Goal: Transaction & Acquisition: Purchase product/service

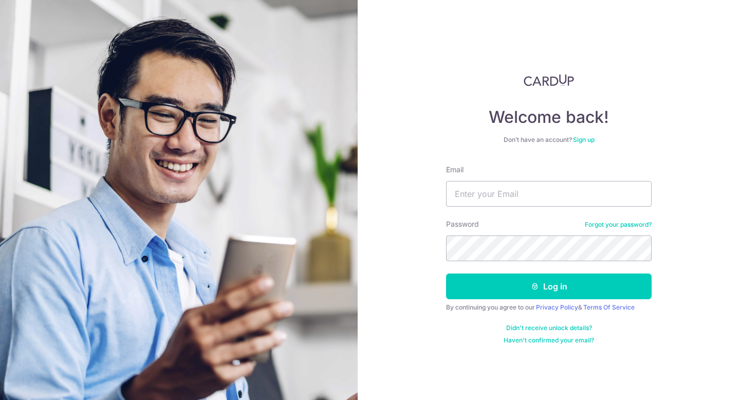
type input "[EMAIL_ADDRESS][DOMAIN_NAME]"
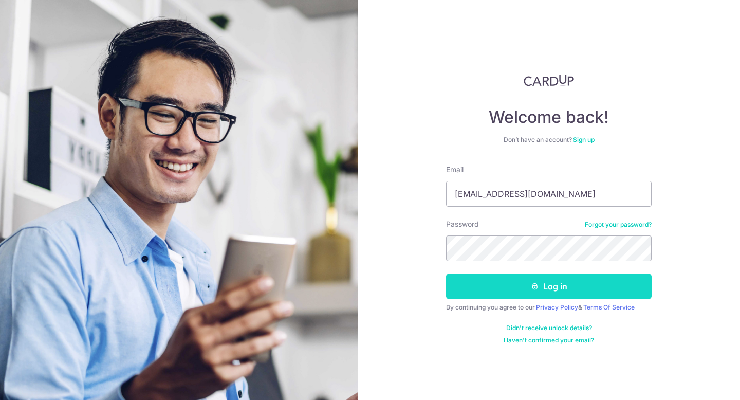
click at [565, 288] on button "Log in" at bounding box center [549, 286] width 206 height 26
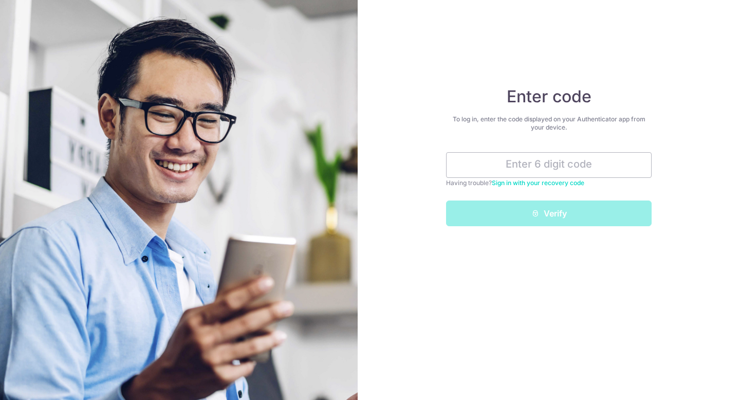
type input "3"
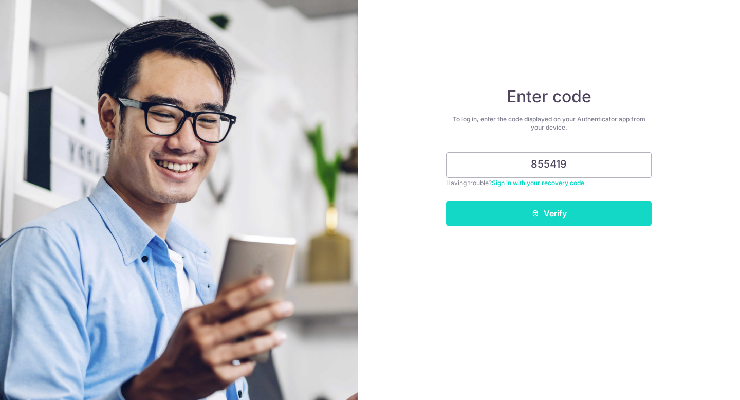
type input "855419"
click at [585, 223] on button "Verify" at bounding box center [549, 213] width 206 height 26
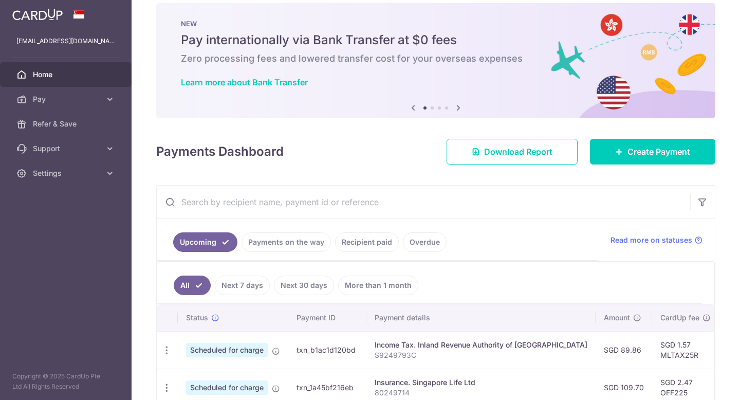
scroll to position [210, 0]
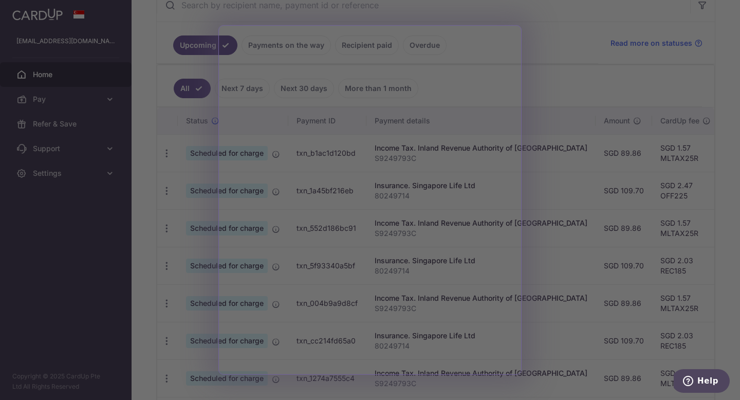
click at [564, 71] on div at bounding box center [373, 202] width 747 height 404
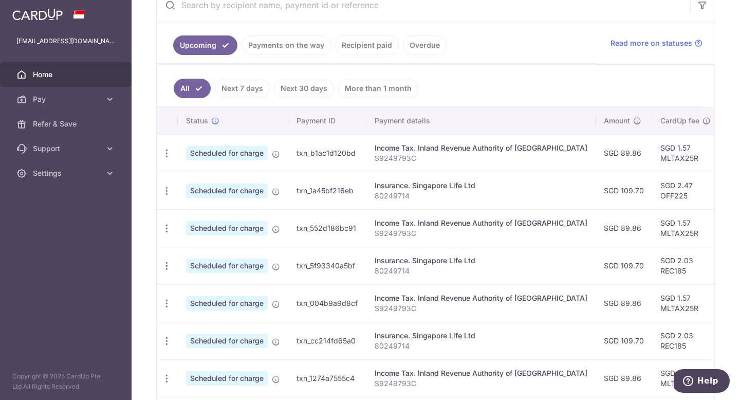
click at [369, 50] on link "Recipient paid" at bounding box center [367, 45] width 64 height 20
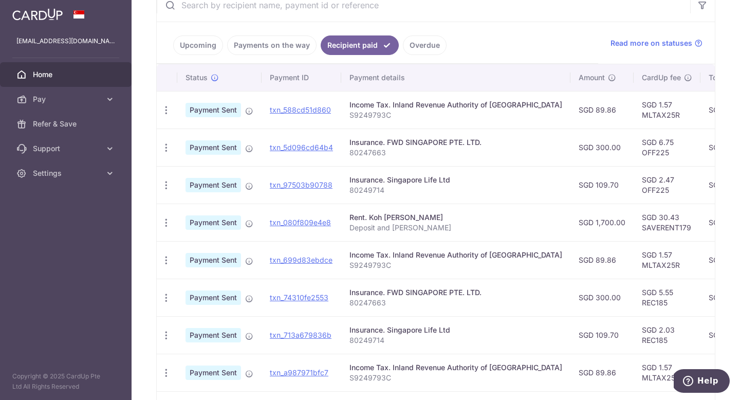
click at [202, 41] on link "Upcoming" at bounding box center [198, 45] width 50 height 20
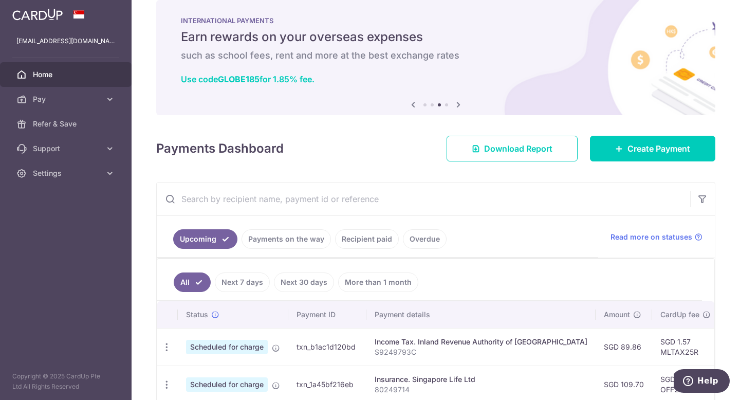
scroll to position [160, 0]
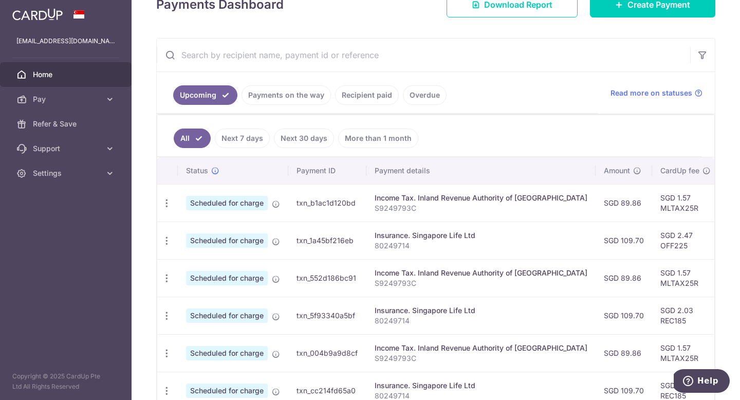
click at [360, 94] on link "Recipient paid" at bounding box center [367, 95] width 64 height 20
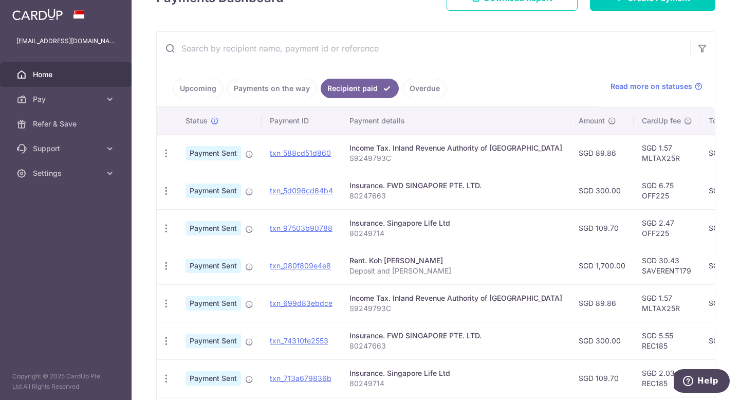
scroll to position [192, 0]
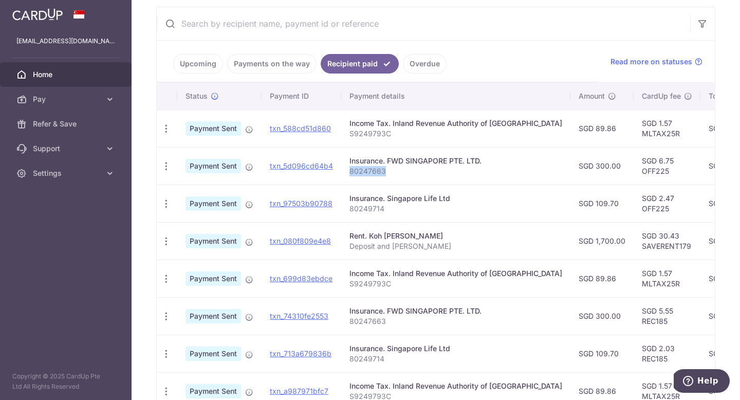
drag, startPoint x: 384, startPoint y: 173, endPoint x: 352, endPoint y: 171, distance: 31.9
click at [351, 170] on p "80247663" at bounding box center [456, 171] width 213 height 10
copy p "80247663"
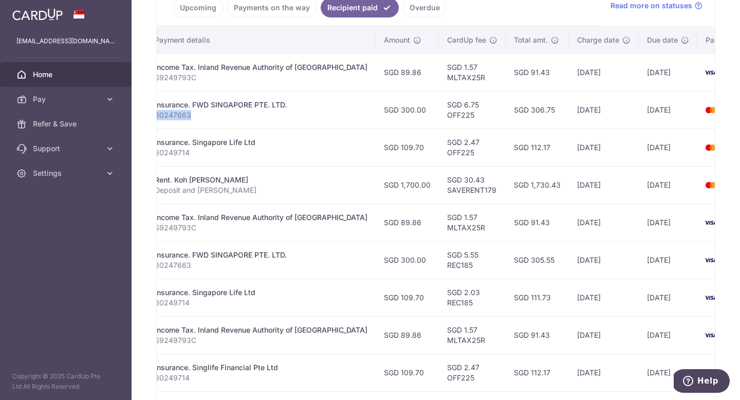
scroll to position [241, 0]
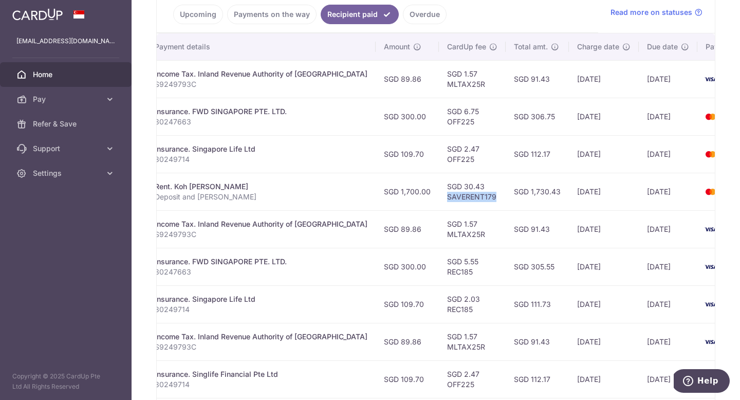
drag, startPoint x: 410, startPoint y: 197, endPoint x: 458, endPoint y: 196, distance: 47.8
click at [458, 196] on td "SGD 30.43 SAVERENT179" at bounding box center [472, 192] width 67 height 38
copy td "SAVERENT179"
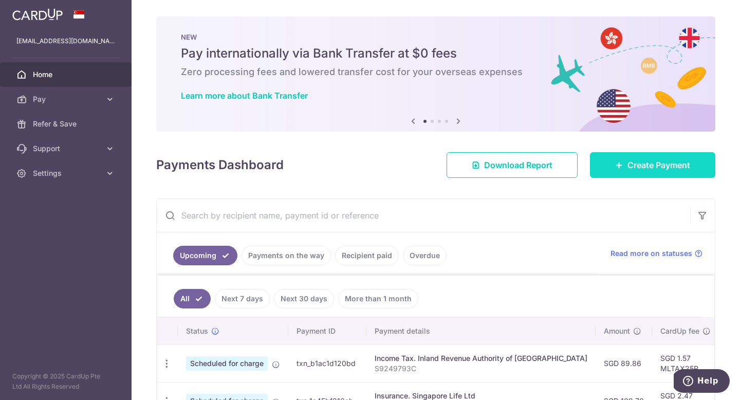
click at [640, 157] on link "Create Payment" at bounding box center [652, 165] width 125 height 26
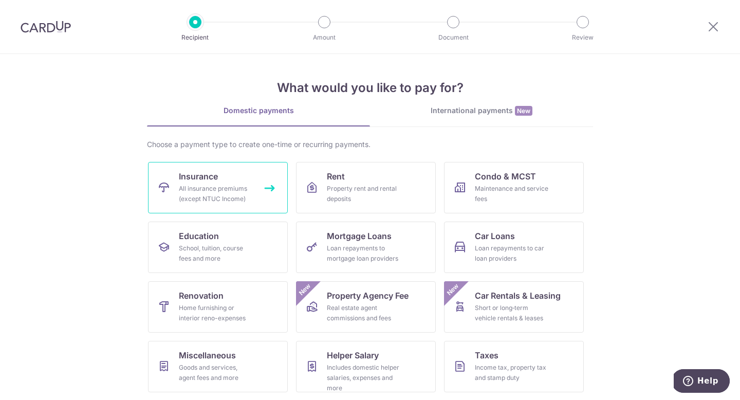
click at [214, 182] on link "Insurance All insurance premiums (except NTUC Income)" at bounding box center [218, 187] width 140 height 51
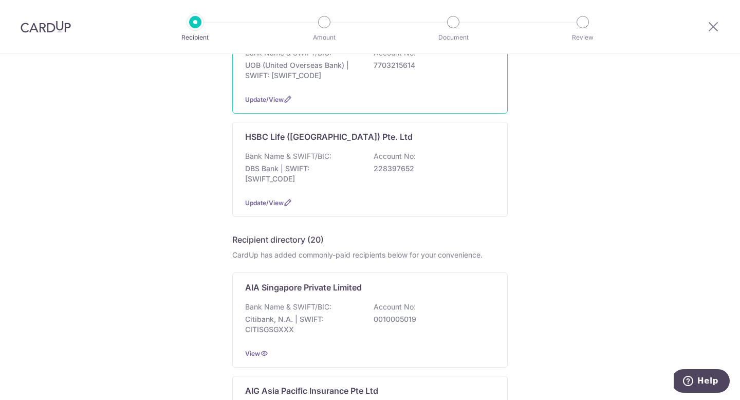
scroll to position [56, 0]
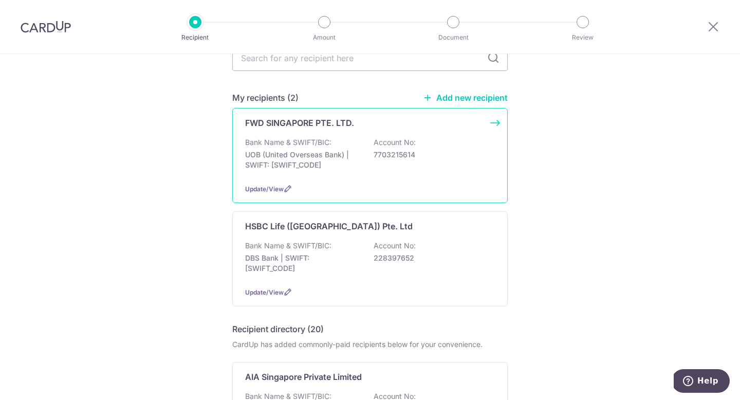
click at [333, 121] on p "FWD SINGAPORE PTE. LTD." at bounding box center [299, 123] width 109 height 12
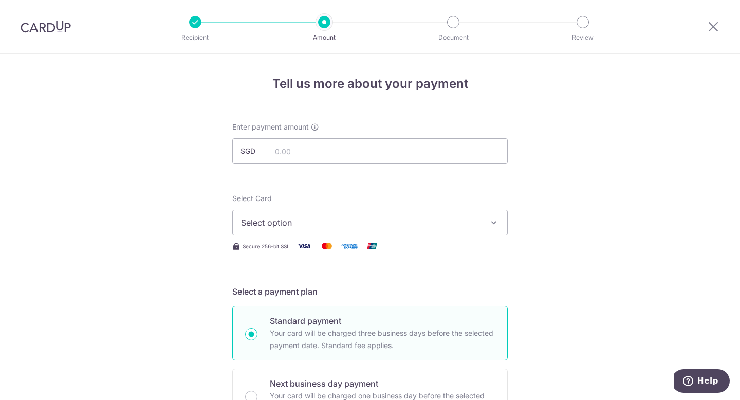
type input "300.00"
click at [323, 217] on button "Select option" at bounding box center [369, 223] width 275 height 26
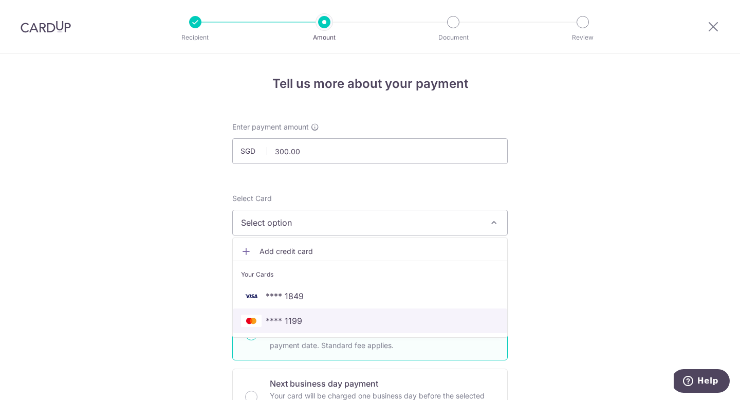
click at [309, 316] on span "**** 1199" at bounding box center [370, 321] width 258 height 12
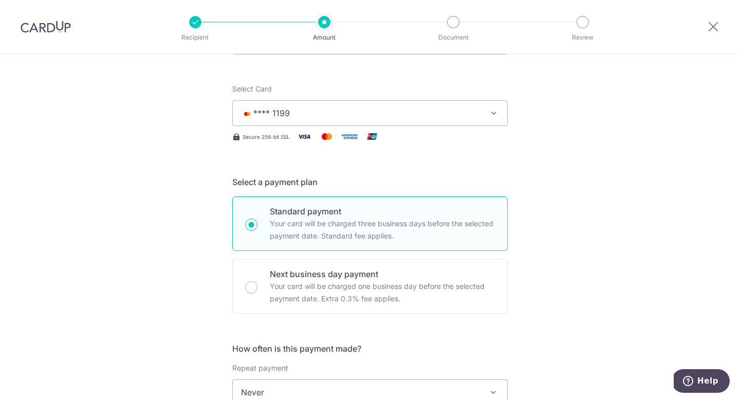
scroll to position [233, 0]
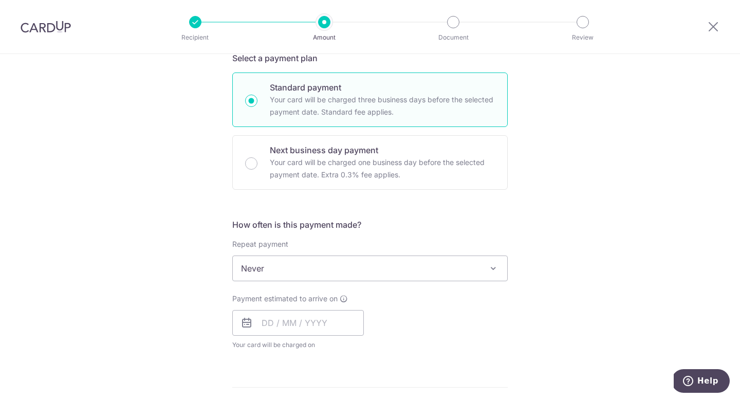
drag, startPoint x: 318, startPoint y: 253, endPoint x: 316, endPoint y: 263, distance: 10.6
click at [319, 253] on div "Repeat payment Never Every week Every month Every quarter Every half a year Eve…" at bounding box center [369, 260] width 275 height 42
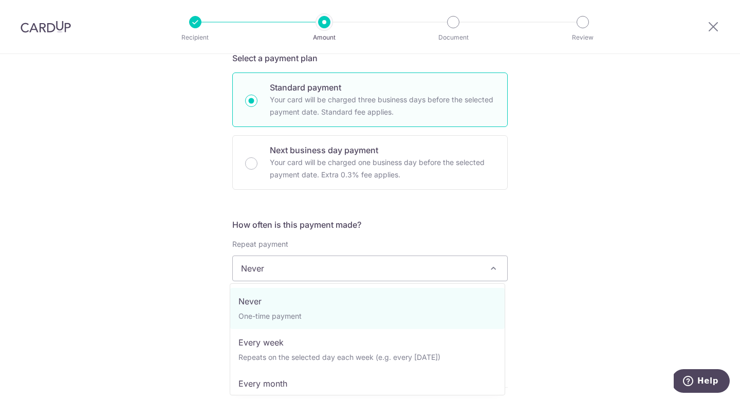
click at [313, 274] on span "Never" at bounding box center [370, 268] width 274 height 25
select select "3"
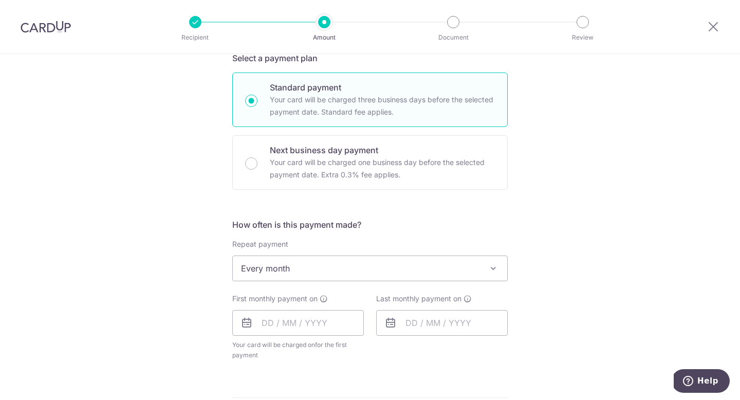
scroll to position [268, 0]
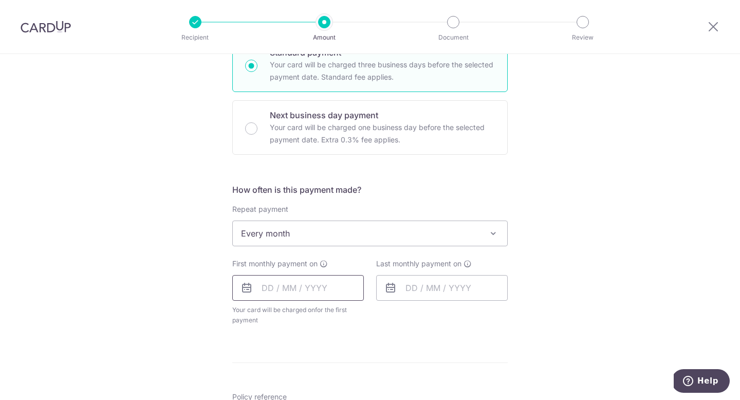
click at [266, 288] on input "text" at bounding box center [298, 288] width 132 height 26
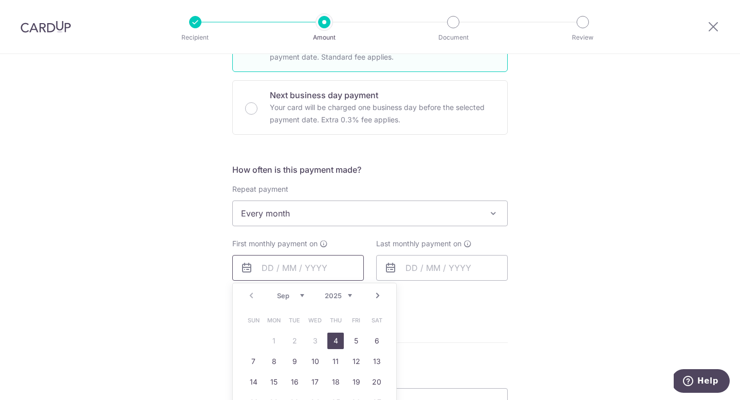
scroll to position [433, 0]
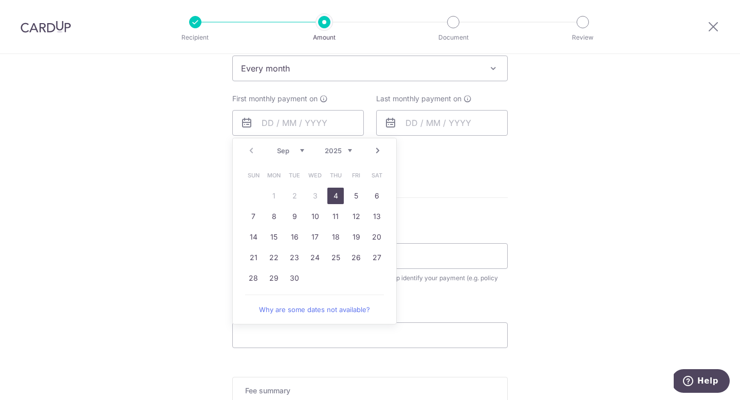
click at [337, 194] on link "4" at bounding box center [335, 196] width 16 height 16
type input "04/09/2025"
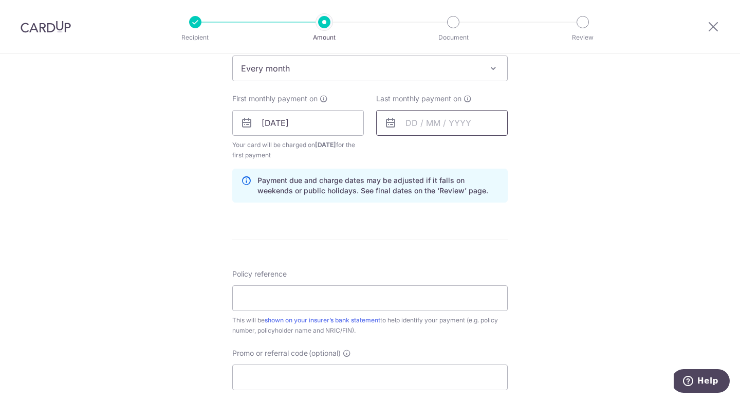
click at [404, 119] on input "text" at bounding box center [442, 123] width 132 height 26
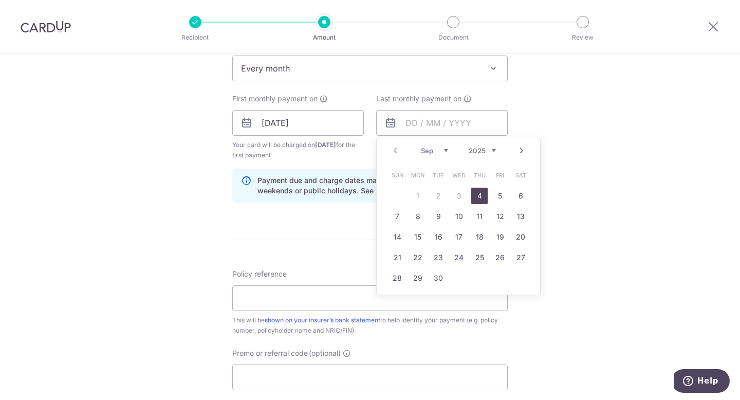
click at [475, 193] on link "4" at bounding box center [479, 196] width 16 height 16
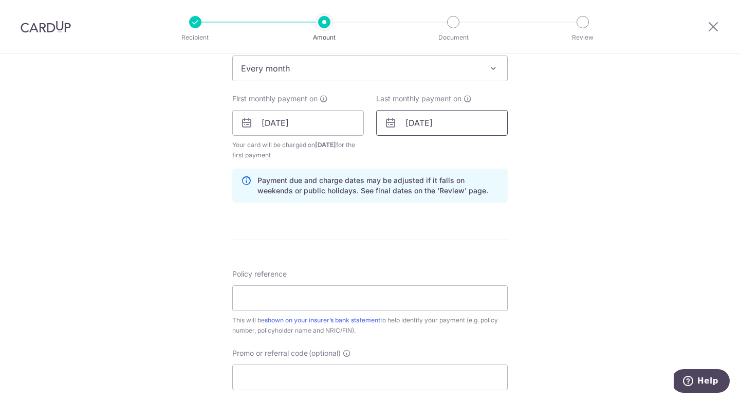
click at [406, 124] on input "[DATE]" at bounding box center [442, 123] width 132 height 26
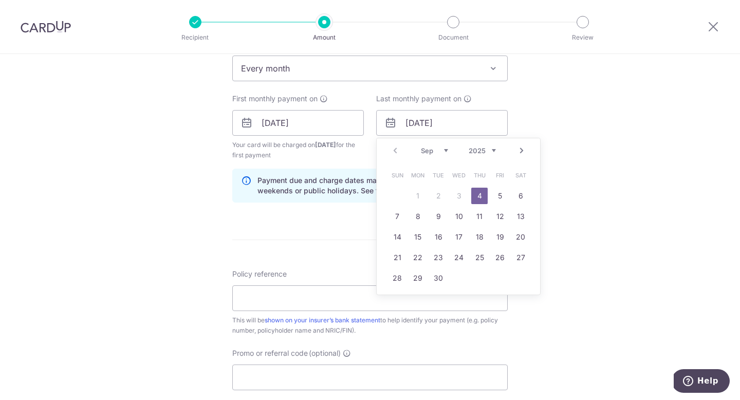
click at [518, 148] on link "Next" at bounding box center [522, 150] width 12 height 12
click at [474, 197] on link "4" at bounding box center [479, 196] width 16 height 16
type input "04/12/2025"
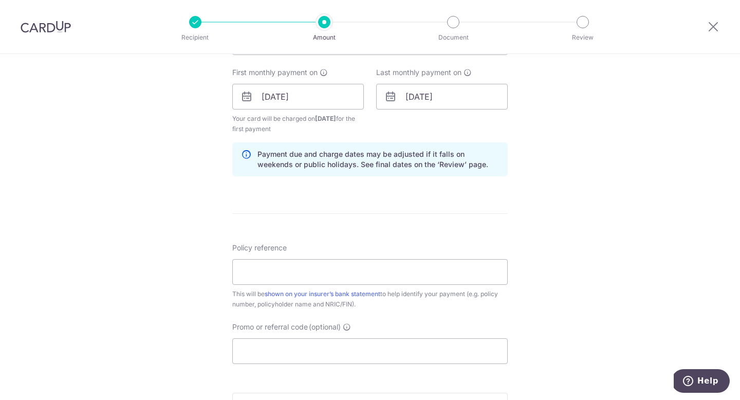
scroll to position [604, 0]
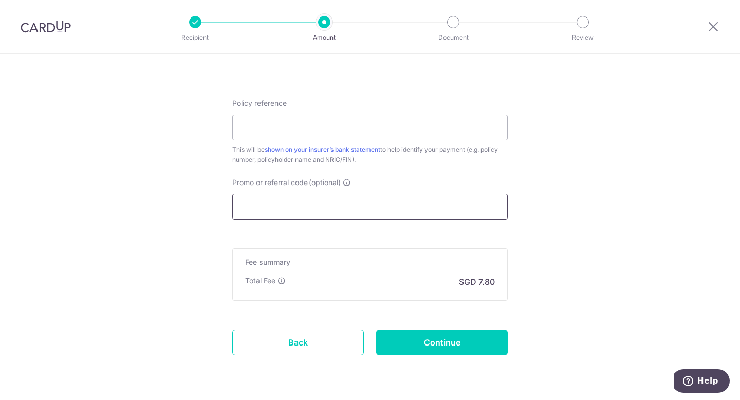
click at [329, 196] on input "Promo or referral code (optional)" at bounding box center [369, 207] width 275 height 26
paste input "OFF225"
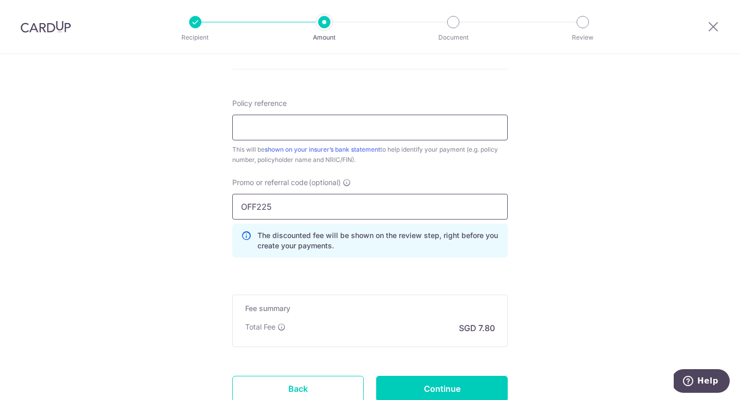
type input "OFF225"
click at [352, 128] on input "Policy reference" at bounding box center [369, 128] width 275 height 26
click at [305, 123] on input "Policy reference" at bounding box center [369, 128] width 275 height 26
paste input "80247663"
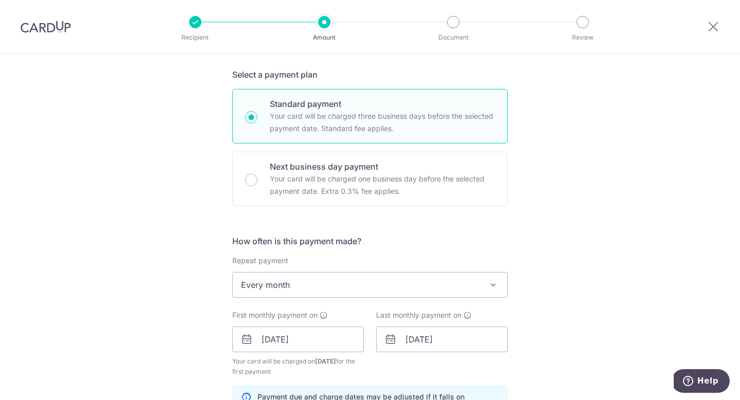
scroll to position [288, 0]
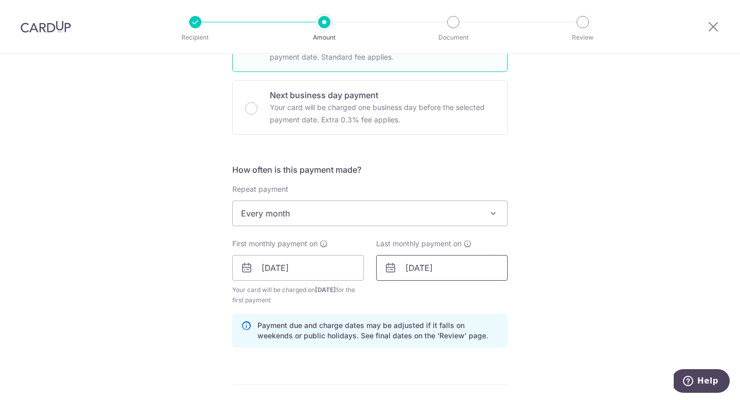
type input "80247663"
click at [413, 269] on input "04/12/2025" at bounding box center [442, 268] width 132 height 26
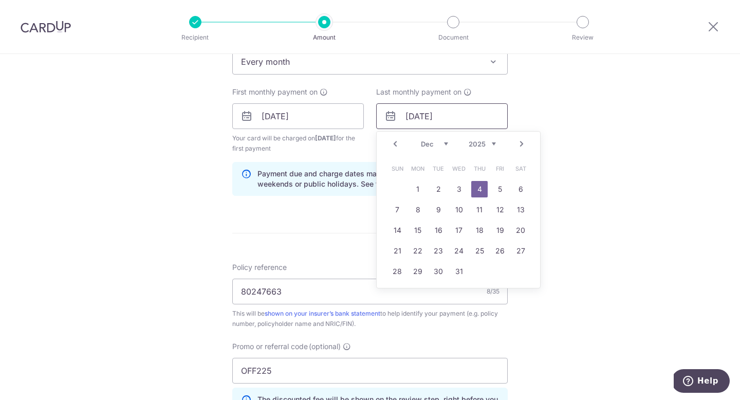
scroll to position [493, 0]
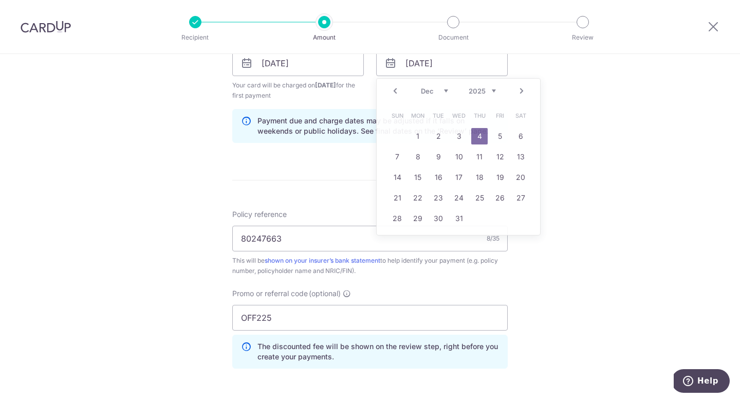
click at [574, 252] on div "Tell us more about your payment Enter payment amount SGD 300.00 300.00 Select C…" at bounding box center [370, 75] width 740 height 1028
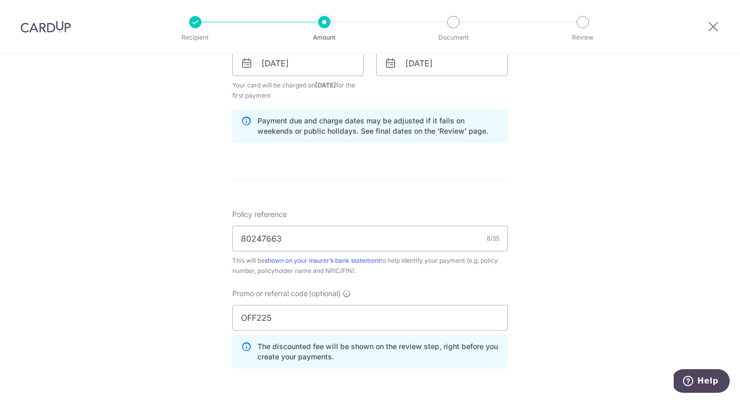
scroll to position [683, 0]
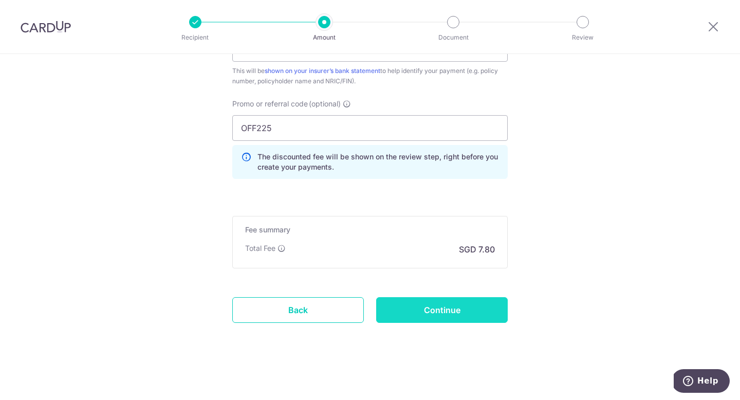
click at [423, 309] on input "Continue" at bounding box center [442, 310] width 132 height 26
type input "Create Schedule"
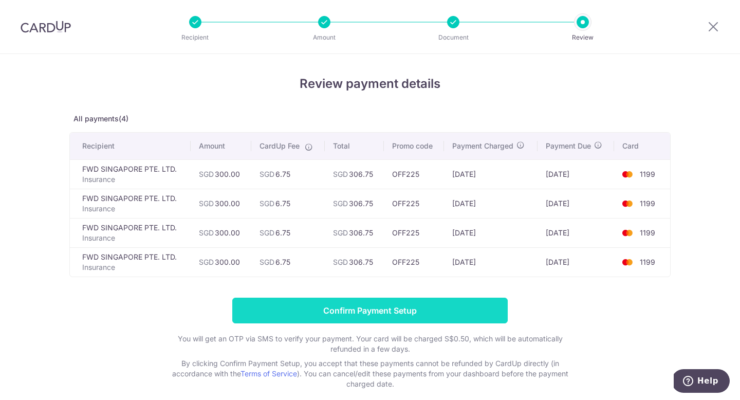
click at [343, 314] on input "Confirm Payment Setup" at bounding box center [369, 311] width 275 height 26
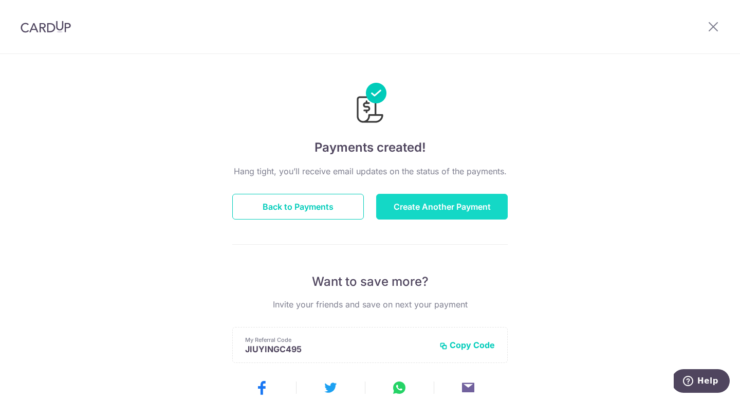
click at [413, 201] on button "Create Another Payment" at bounding box center [442, 207] width 132 height 26
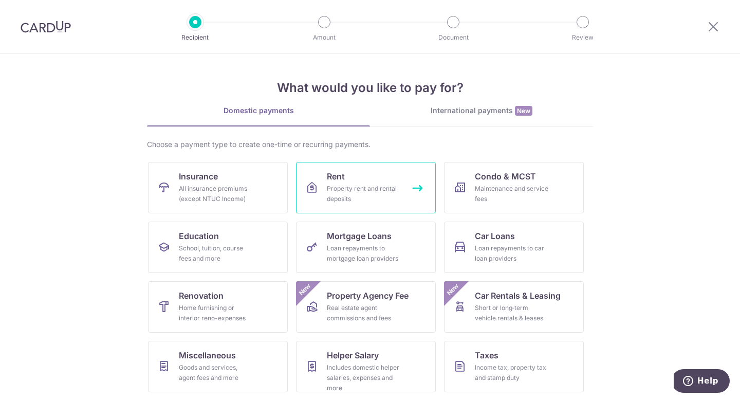
click at [382, 184] on div "Property rent and rental deposits" at bounding box center [364, 193] width 74 height 21
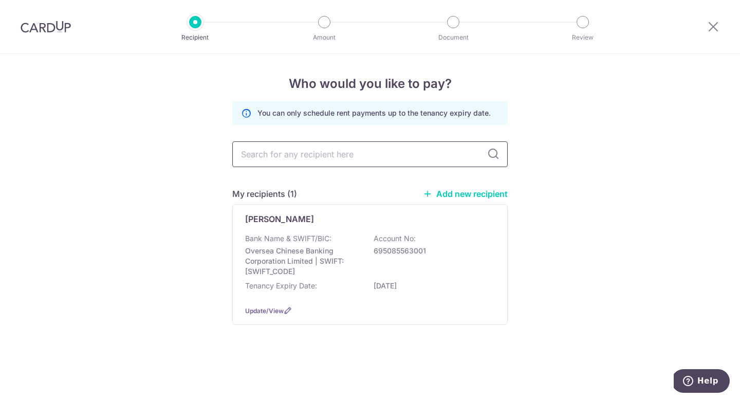
click at [319, 151] on input "text" at bounding box center [369, 154] width 275 height 26
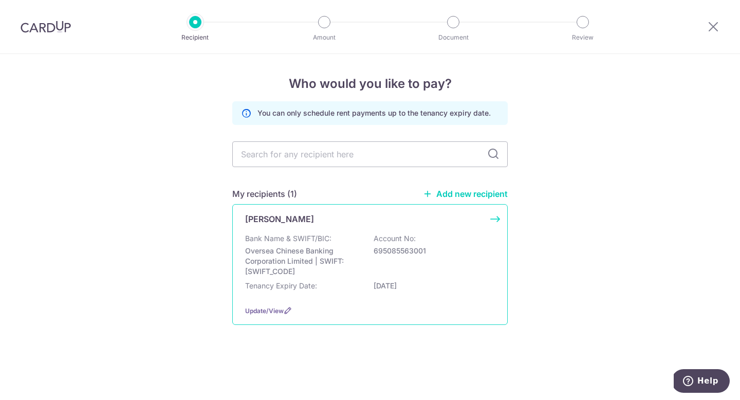
click at [309, 234] on p "Bank Name & SWIFT/BIC:" at bounding box center [288, 238] width 86 height 10
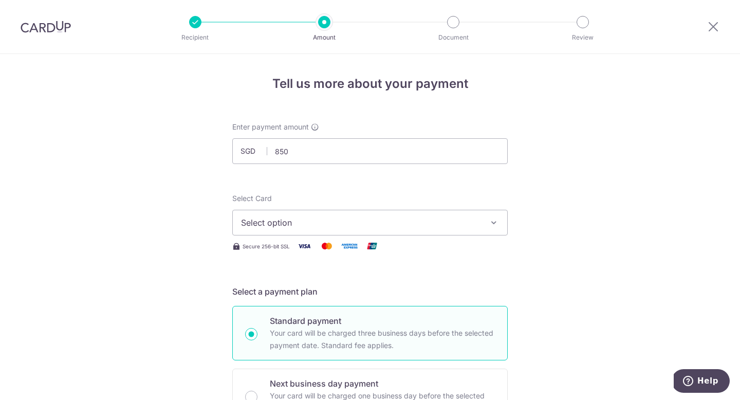
type input "850.00"
click at [302, 222] on span "Select option" at bounding box center [361, 222] width 240 height 12
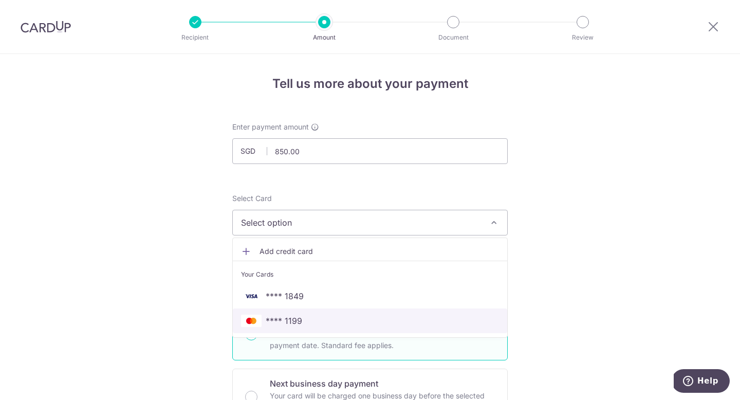
click at [286, 322] on span "**** 1199" at bounding box center [284, 321] width 36 height 12
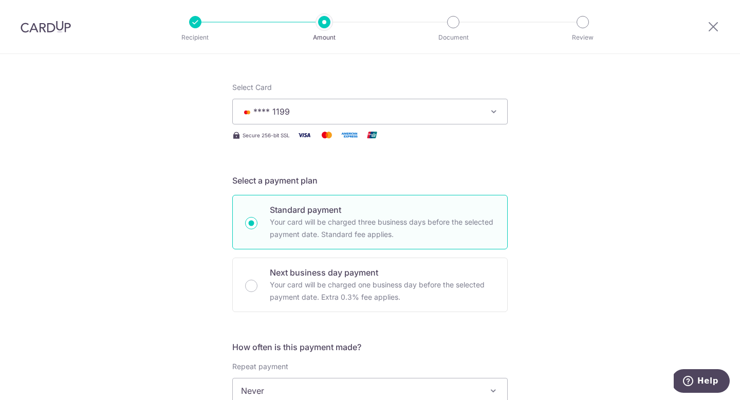
scroll to position [171, 0]
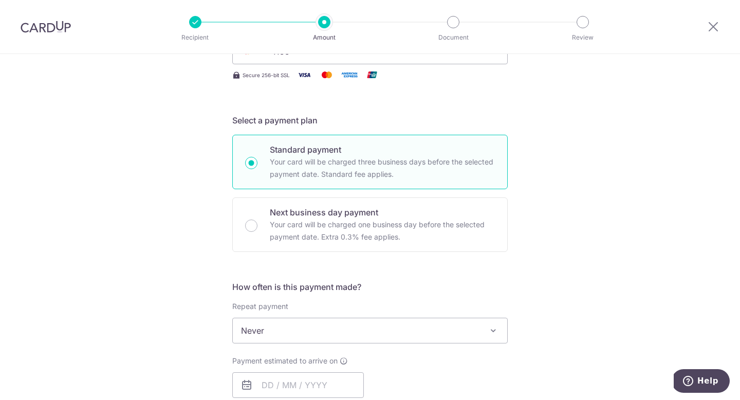
click at [280, 333] on span "Never" at bounding box center [370, 330] width 274 height 25
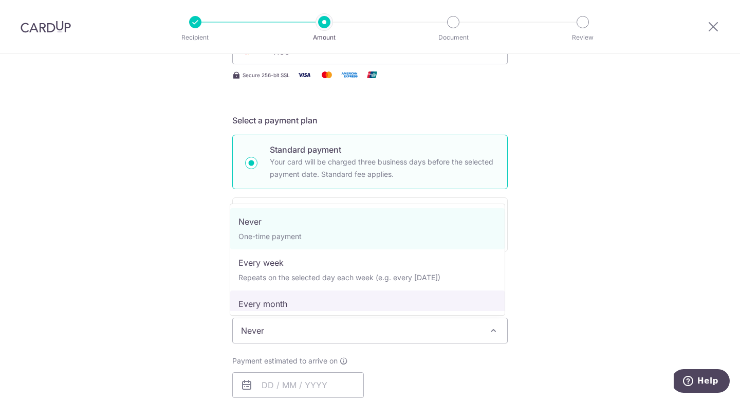
select select "3"
type input "[DATE]"
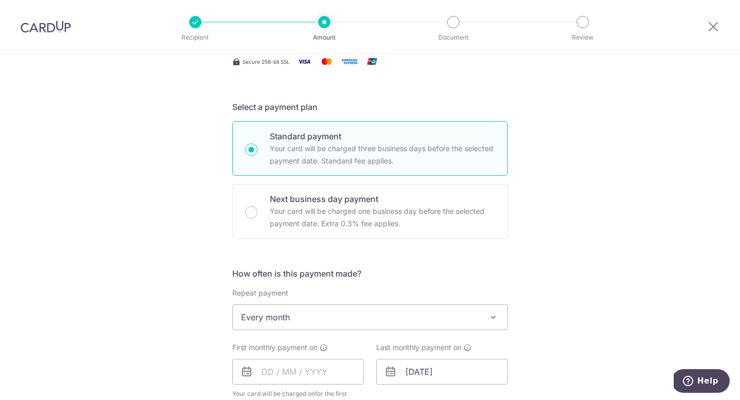
scroll to position [231, 0]
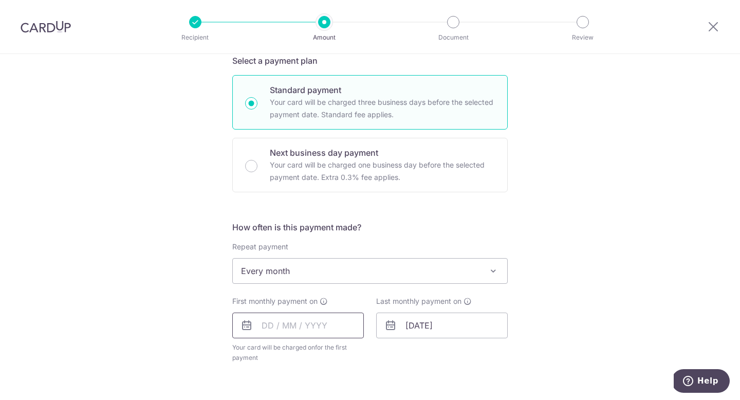
click at [296, 325] on input "text" at bounding box center [298, 326] width 132 height 26
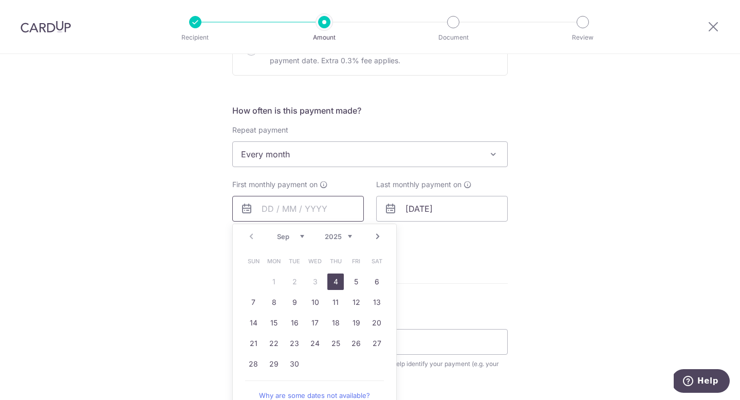
scroll to position [354, 0]
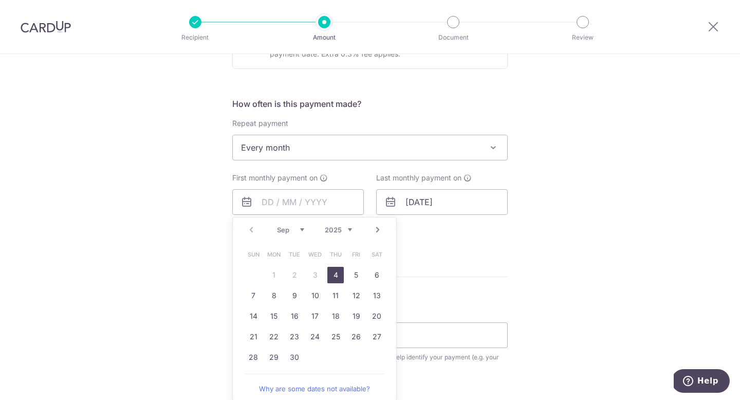
click at [330, 273] on link "4" at bounding box center [335, 275] width 16 height 16
type input "04/09/2025"
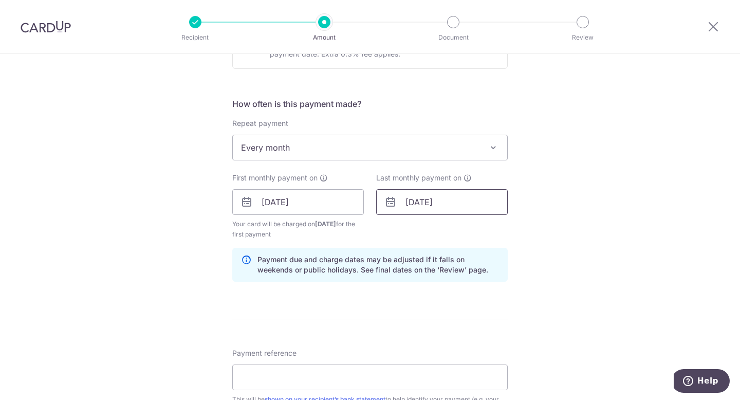
click at [405, 204] on input "[DATE]" at bounding box center [442, 202] width 132 height 26
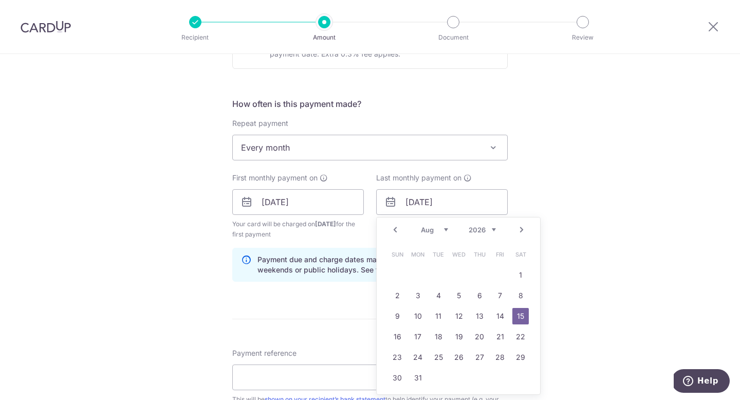
click at [444, 229] on select "Jan Feb Mar Apr May Jun Jul Aug Sep Oct Nov Dec" at bounding box center [434, 230] width 27 height 8
click at [487, 230] on select "2025 2026 2027 2028 2029 2030 2031 2032 2033 2034 2035" at bounding box center [482, 230] width 27 height 8
click at [519, 230] on link "Next" at bounding box center [522, 230] width 12 height 12
click at [395, 293] on link "4" at bounding box center [397, 295] width 16 height 16
type input "04/01/2026"
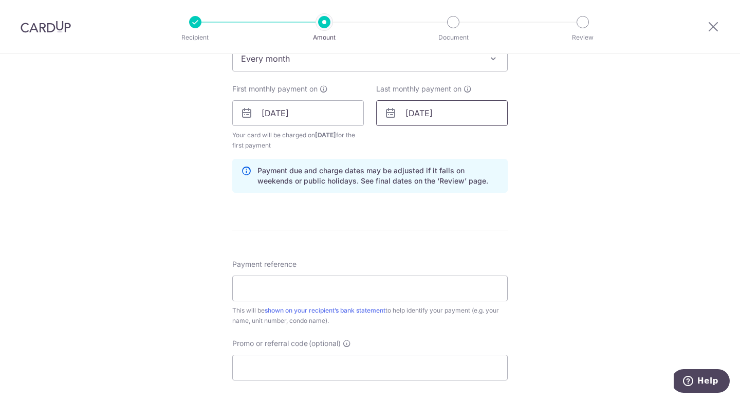
scroll to position [456, 0]
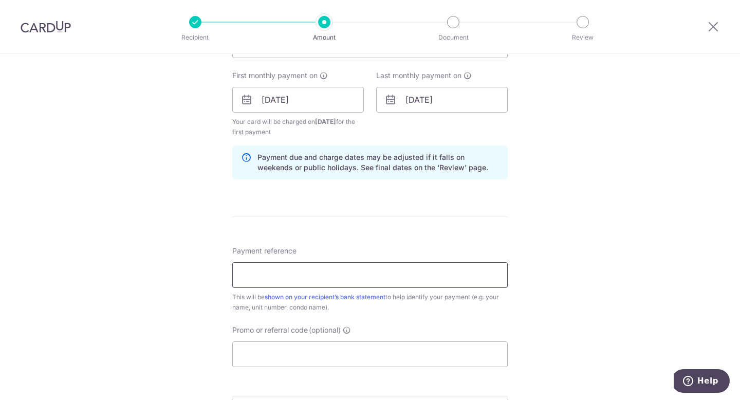
click at [399, 279] on input "Payment reference" at bounding box center [369, 275] width 275 height 26
click at [271, 279] on input "Deposit & Rent - Chen Jiuying" at bounding box center [369, 275] width 275 height 26
drag, startPoint x: 278, startPoint y: 276, endPoint x: 201, endPoint y: 267, distance: 76.6
click at [201, 267] on div "Tell us more about your payment Enter payment amount SGD 850.00 850.00 Select C…" at bounding box center [370, 89] width 740 height 982
click at [264, 277] on input "Rent - Chen Jiuying" at bounding box center [369, 275] width 275 height 26
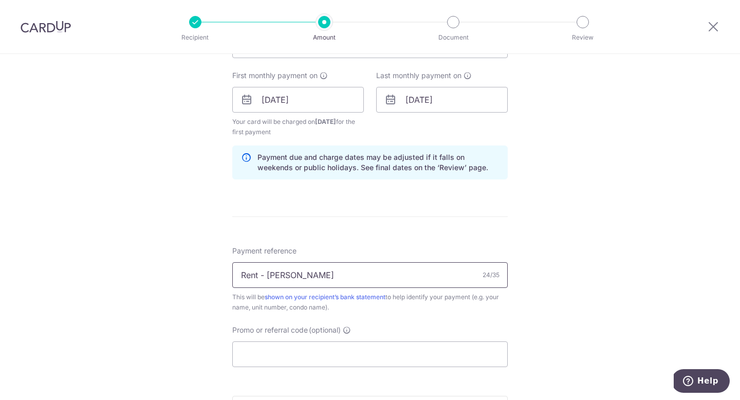
drag, startPoint x: 303, startPoint y: 274, endPoint x: 363, endPoint y: 273, distance: 60.1
click at [363, 273] on input "Rent - Natt Chen Jiuying" at bounding box center [369, 275] width 275 height 26
type input "Rent - [PERSON_NAME]"
click at [624, 258] on div "Tell us more about your payment Enter payment amount SGD 850.00 850.00 Select C…" at bounding box center [370, 89] width 740 height 982
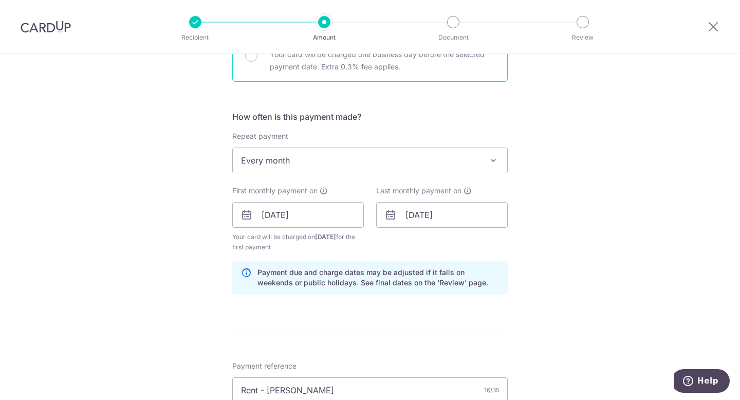
scroll to position [465, 0]
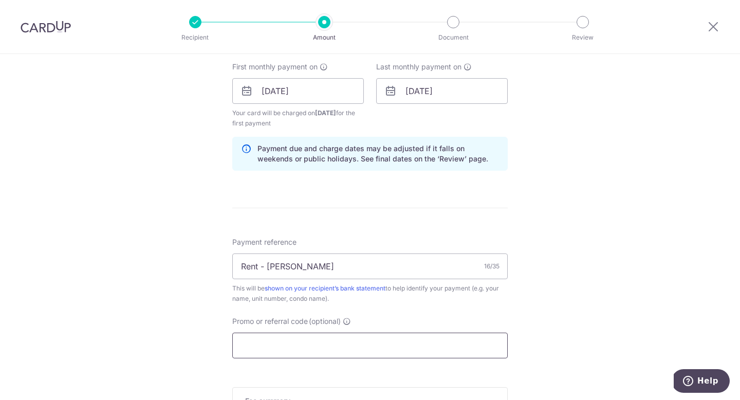
click at [266, 352] on input "Promo or referral code (optional)" at bounding box center [369, 346] width 275 height 26
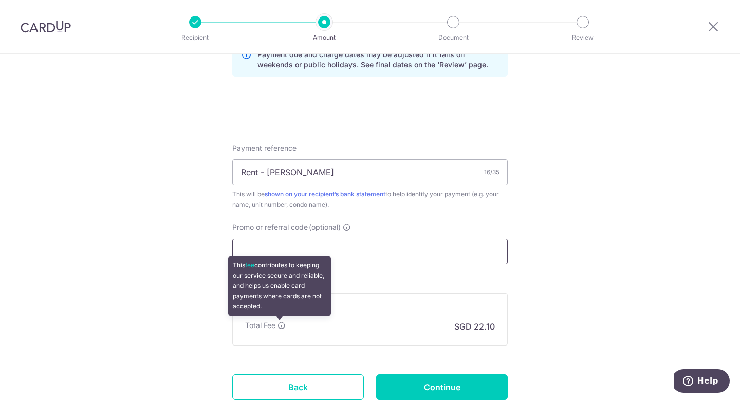
scroll to position [612, 0]
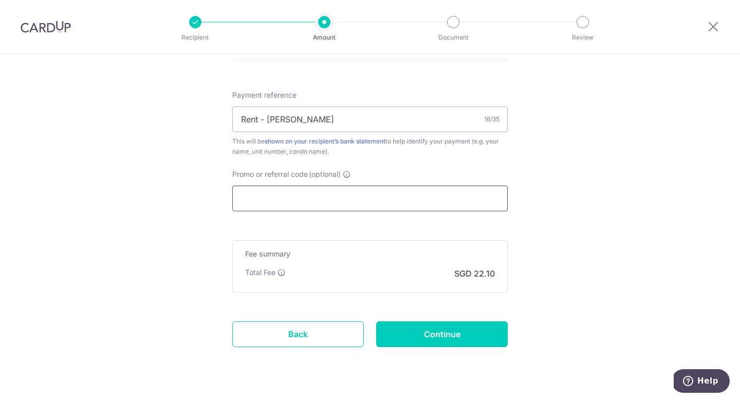
paste input "SAVERENT179"
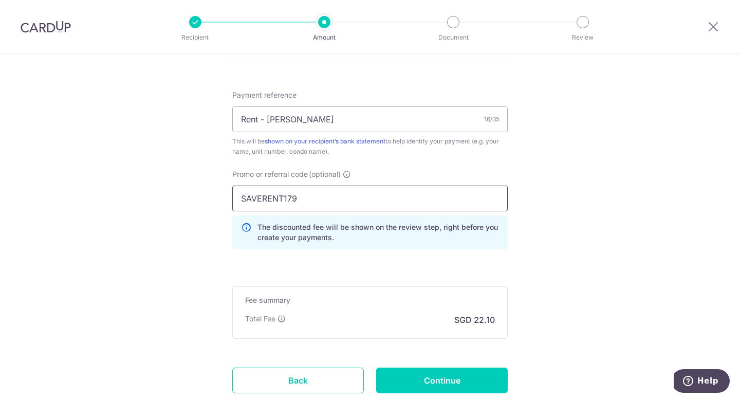
type input "SAVERENT179"
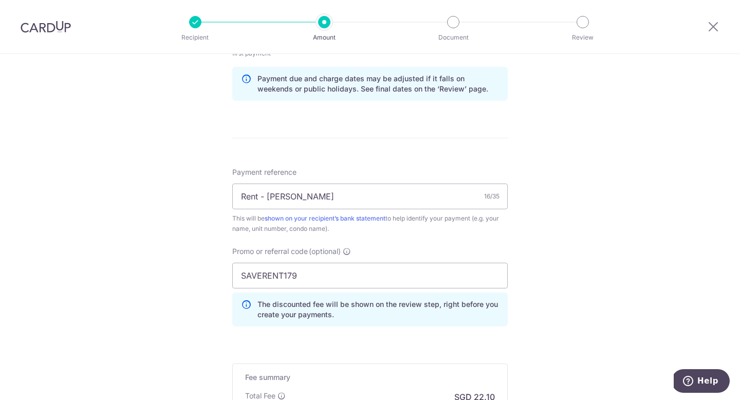
scroll to position [654, 0]
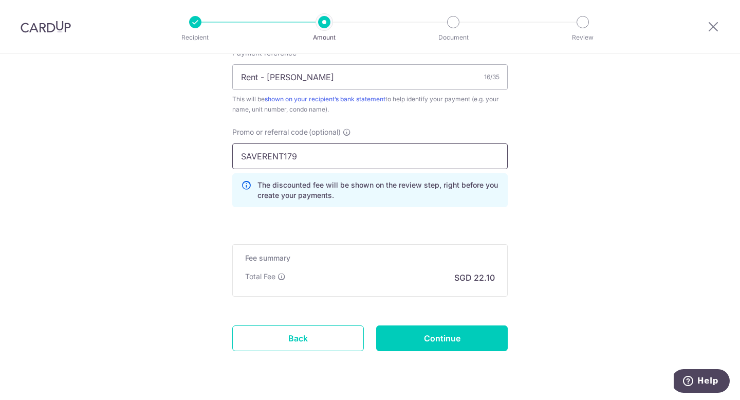
click at [316, 156] on input "SAVERENT179" at bounding box center [369, 156] width 275 height 26
click at [421, 344] on input "Continue" at bounding box center [442, 338] width 132 height 26
type input "Create Schedule"
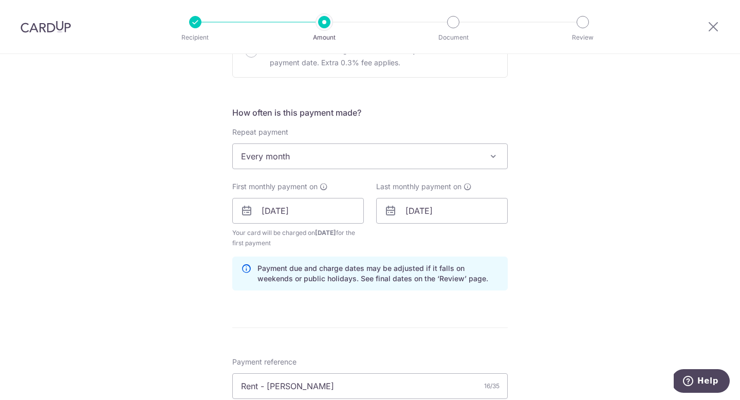
scroll to position [192, 0]
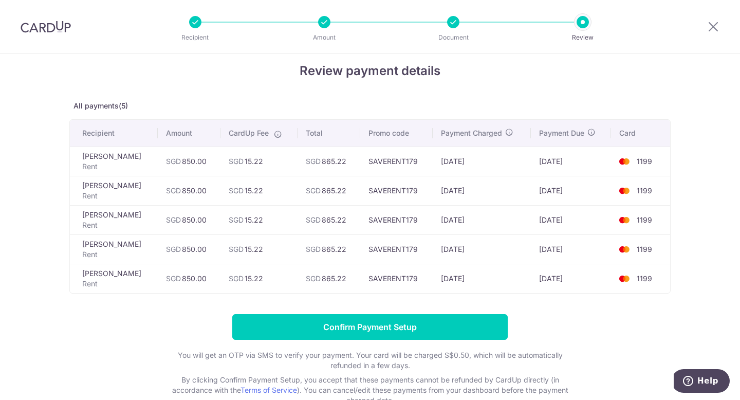
scroll to position [20, 0]
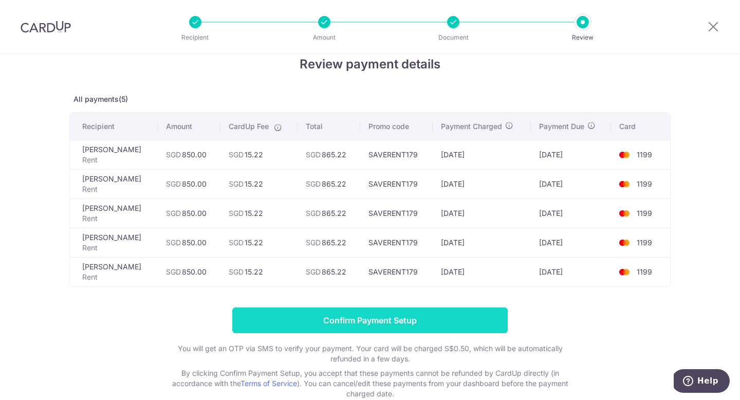
click at [389, 312] on input "Confirm Payment Setup" at bounding box center [369, 320] width 275 height 26
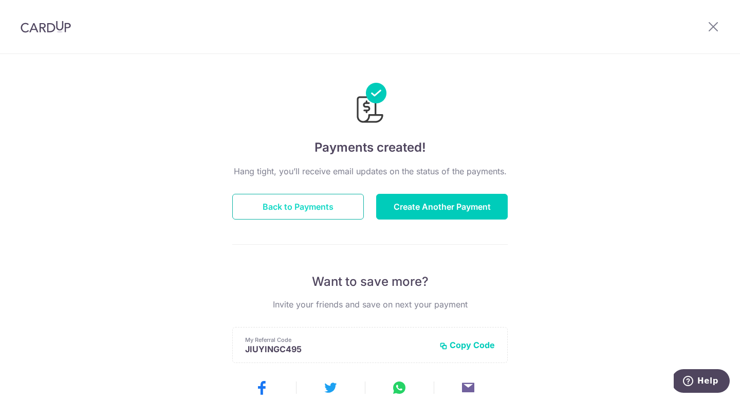
click at [305, 210] on button "Back to Payments" at bounding box center [298, 207] width 132 height 26
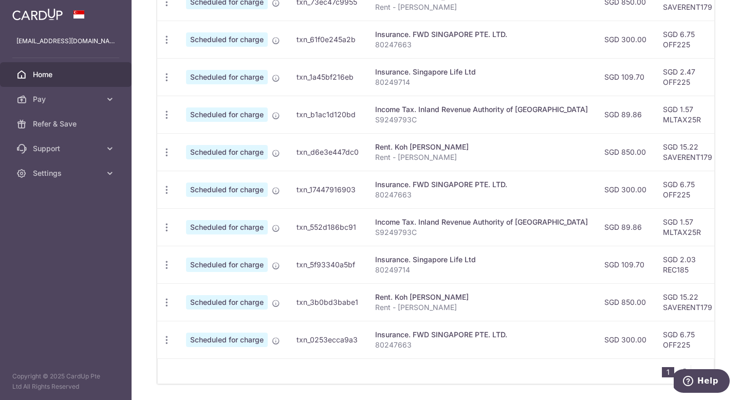
scroll to position [196, 0]
